Goal: Task Accomplishment & Management: Manage account settings

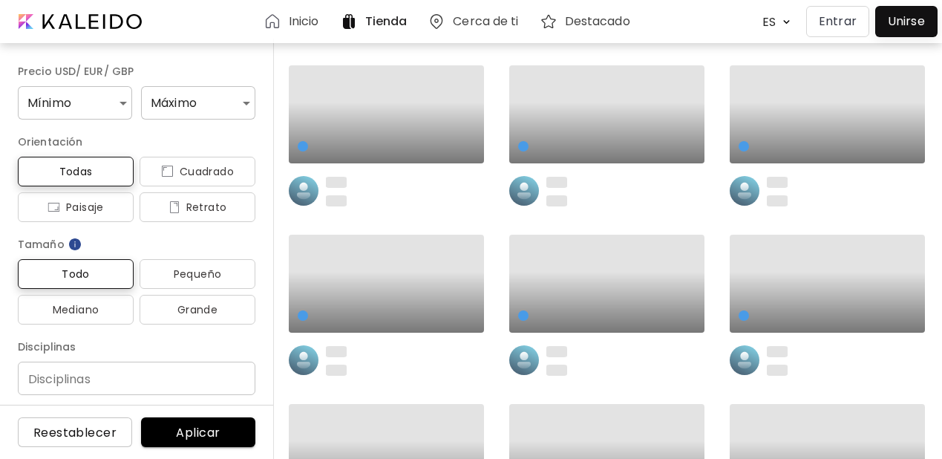
click at [848, 14] on p "Entrar" at bounding box center [838, 22] width 38 height 18
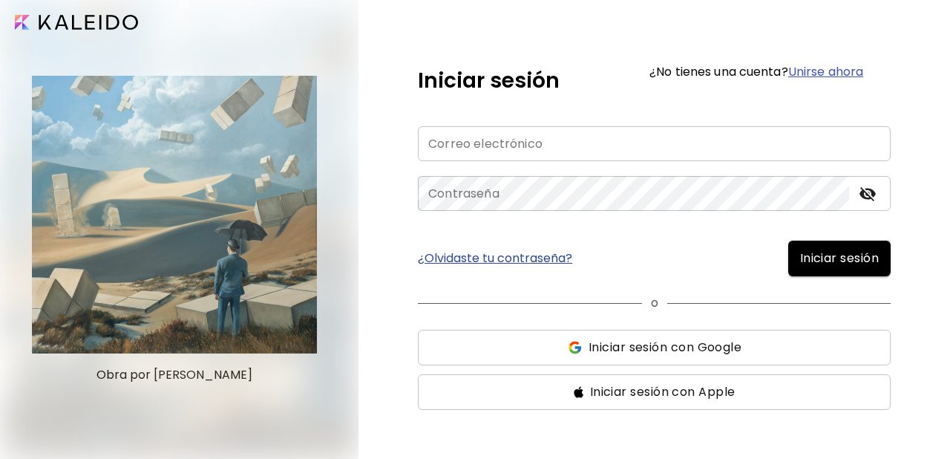
type input "**********"
click at [827, 255] on span "Iniciar sesión" at bounding box center [839, 258] width 79 height 18
